Goal: Find specific page/section: Find specific page/section

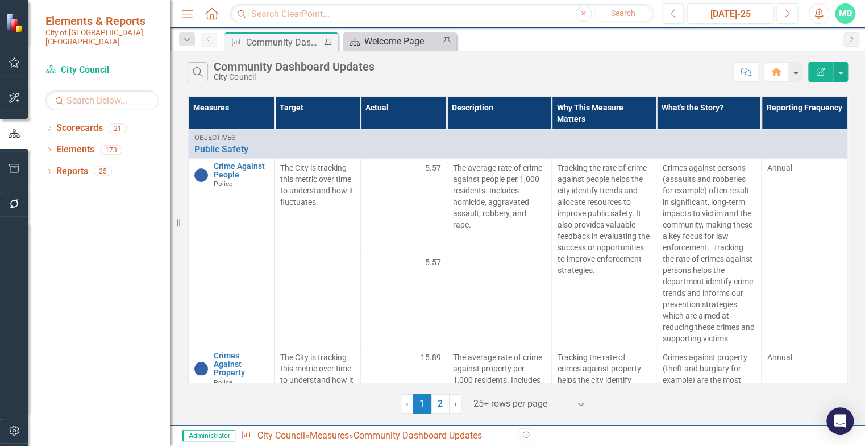
click at [403, 44] on div "Welcome Page" at bounding box center [401, 41] width 75 height 14
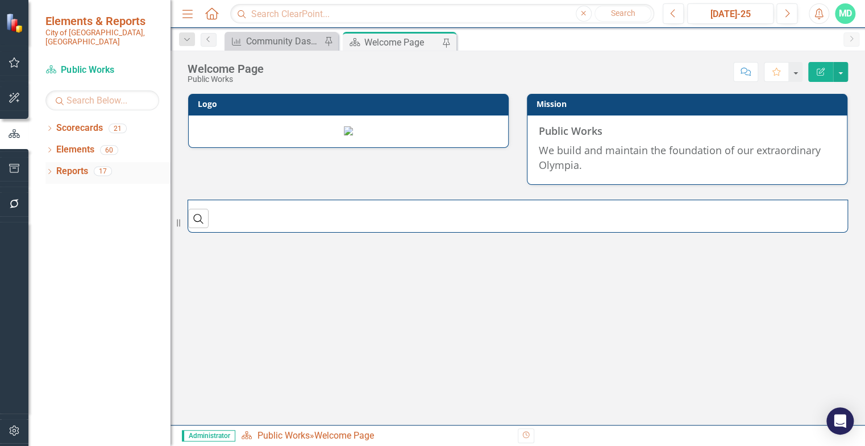
click at [50, 169] on icon at bounding box center [49, 171] width 3 height 5
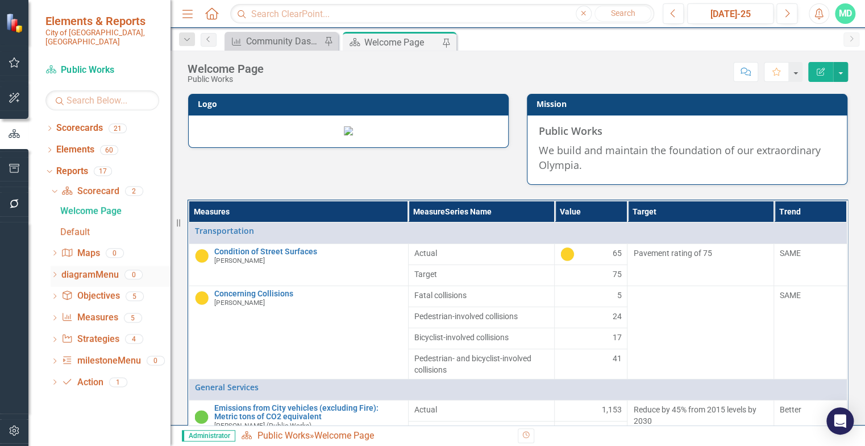
click at [56, 272] on icon "Dropdown" at bounding box center [55, 275] width 8 height 6
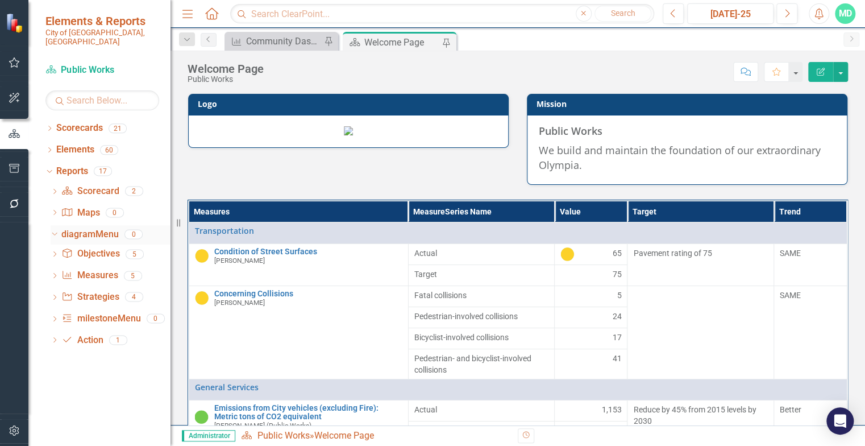
click at [55, 230] on icon "Dropdown" at bounding box center [53, 234] width 6 height 8
click at [80, 249] on link "Objective Objectives" at bounding box center [90, 255] width 58 height 13
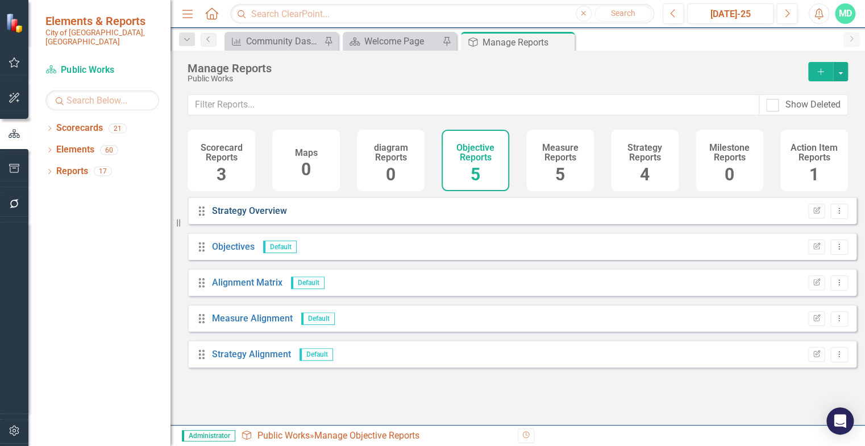
click at [266, 216] on link "Strategy Overview" at bounding box center [249, 210] width 75 height 11
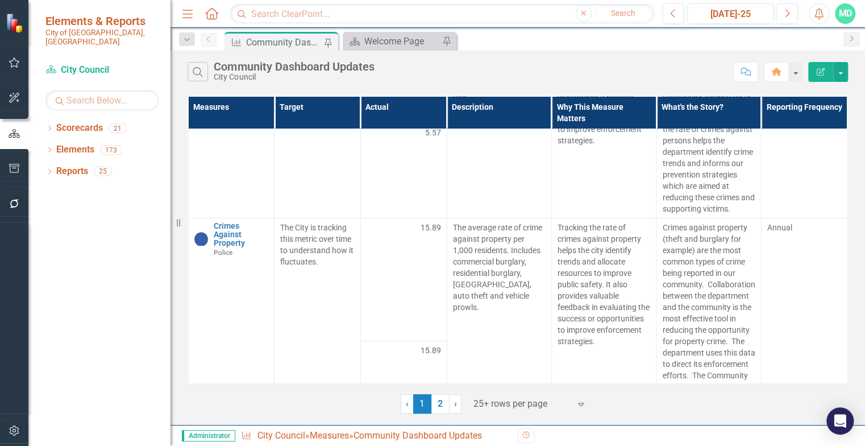
scroll to position [123, 0]
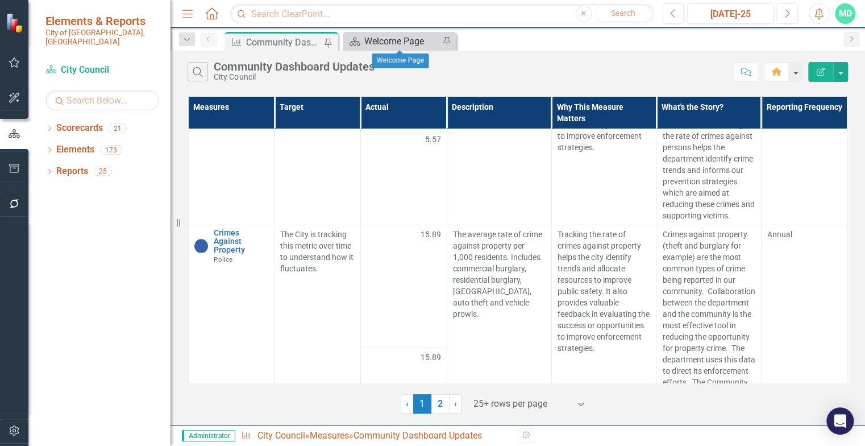
click at [391, 38] on div "Welcome Page" at bounding box center [401, 41] width 75 height 14
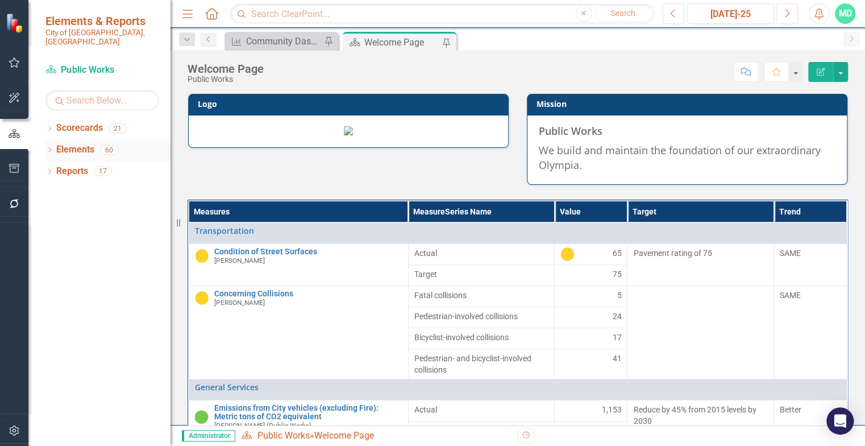
click at [49, 147] on icon at bounding box center [49, 149] width 3 height 5
click at [86, 186] on link "Measure Measures" at bounding box center [90, 192] width 56 height 13
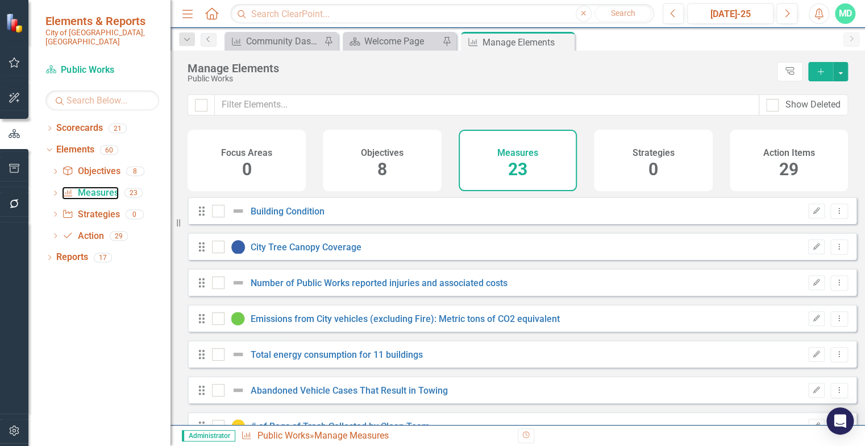
checkbox input "false"
